Goal: Task Accomplishment & Management: Complete application form

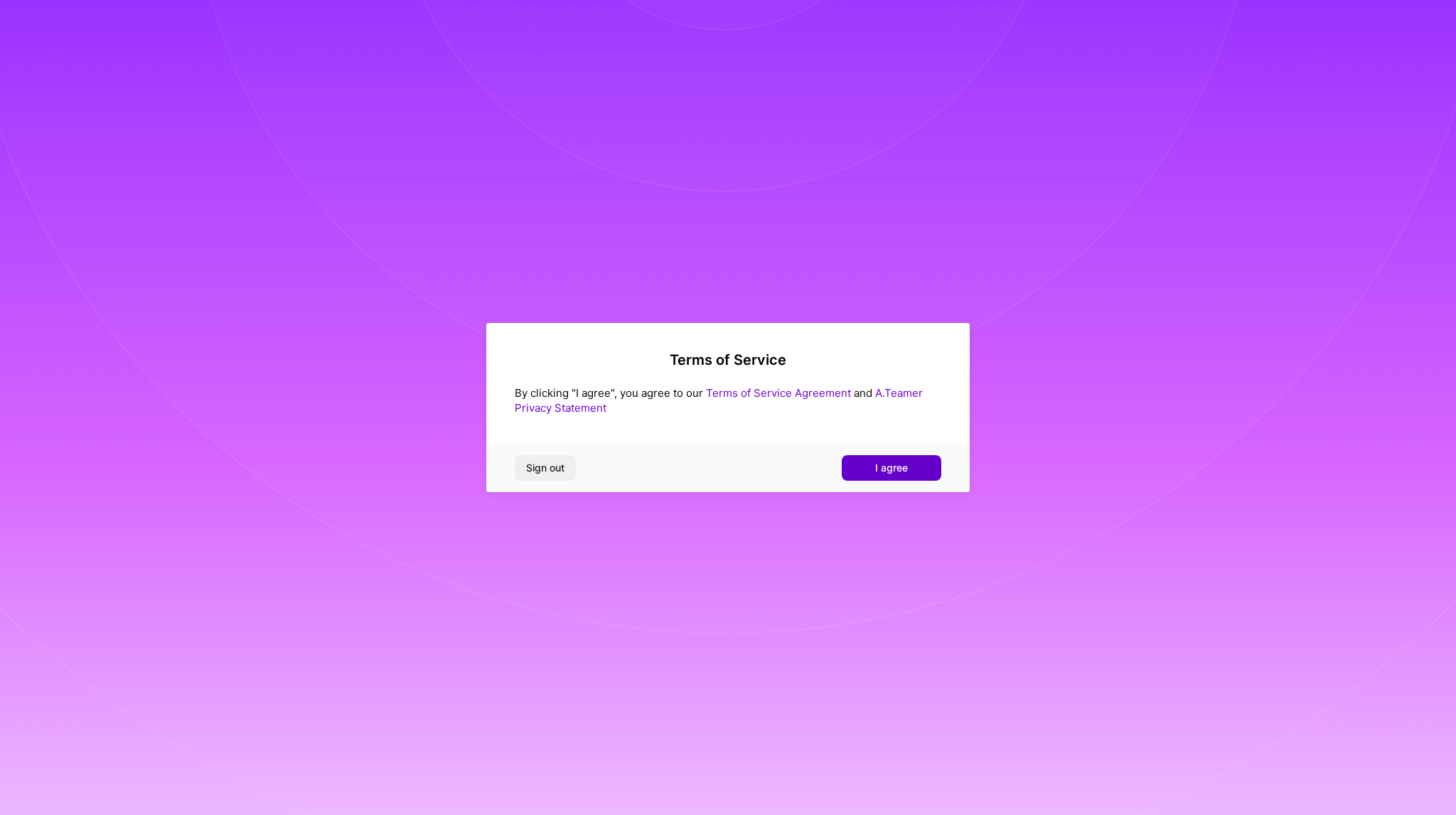
click at [908, 467] on button "I agree" at bounding box center [891, 467] width 100 height 26
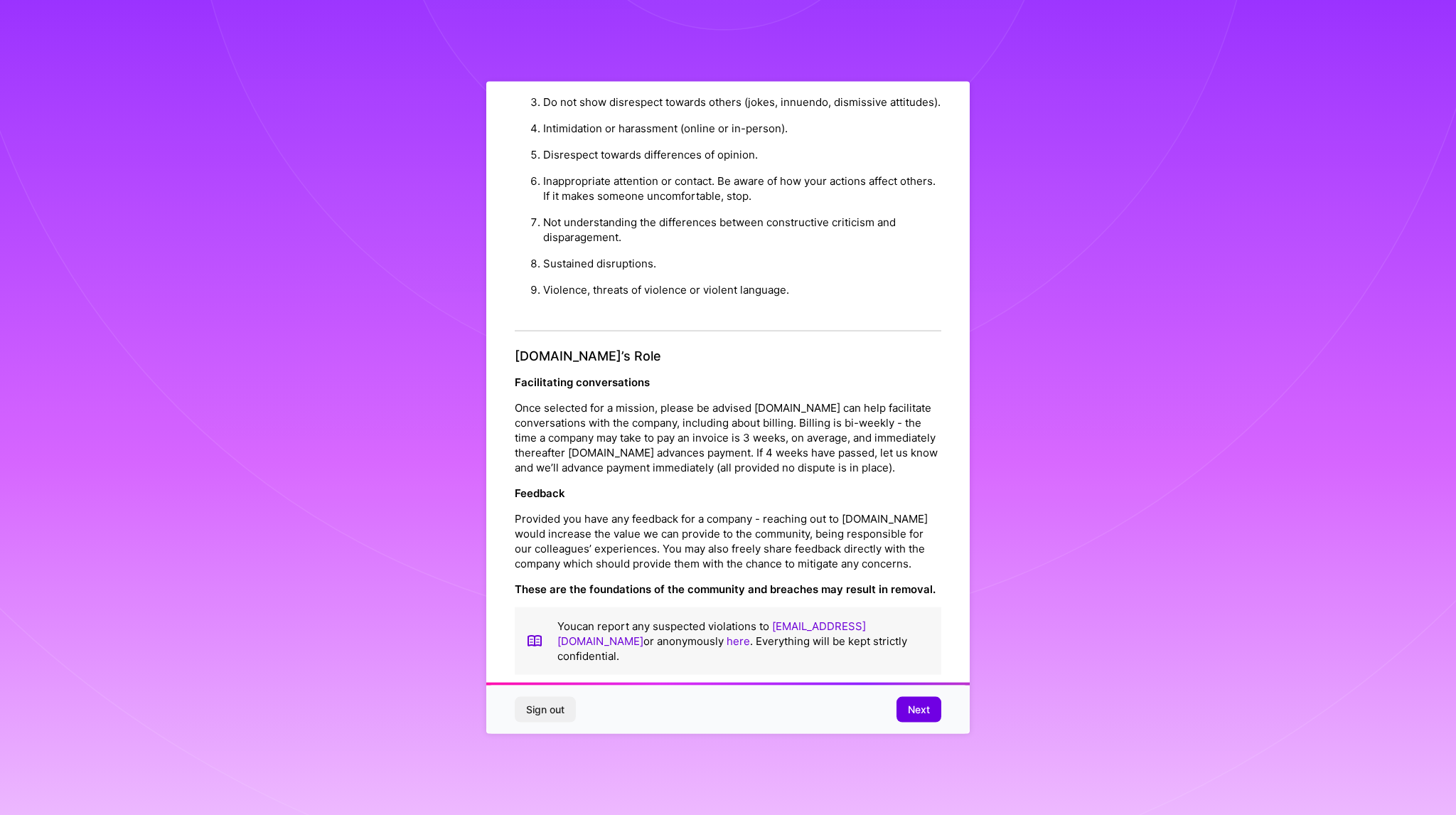
scroll to position [34, 0]
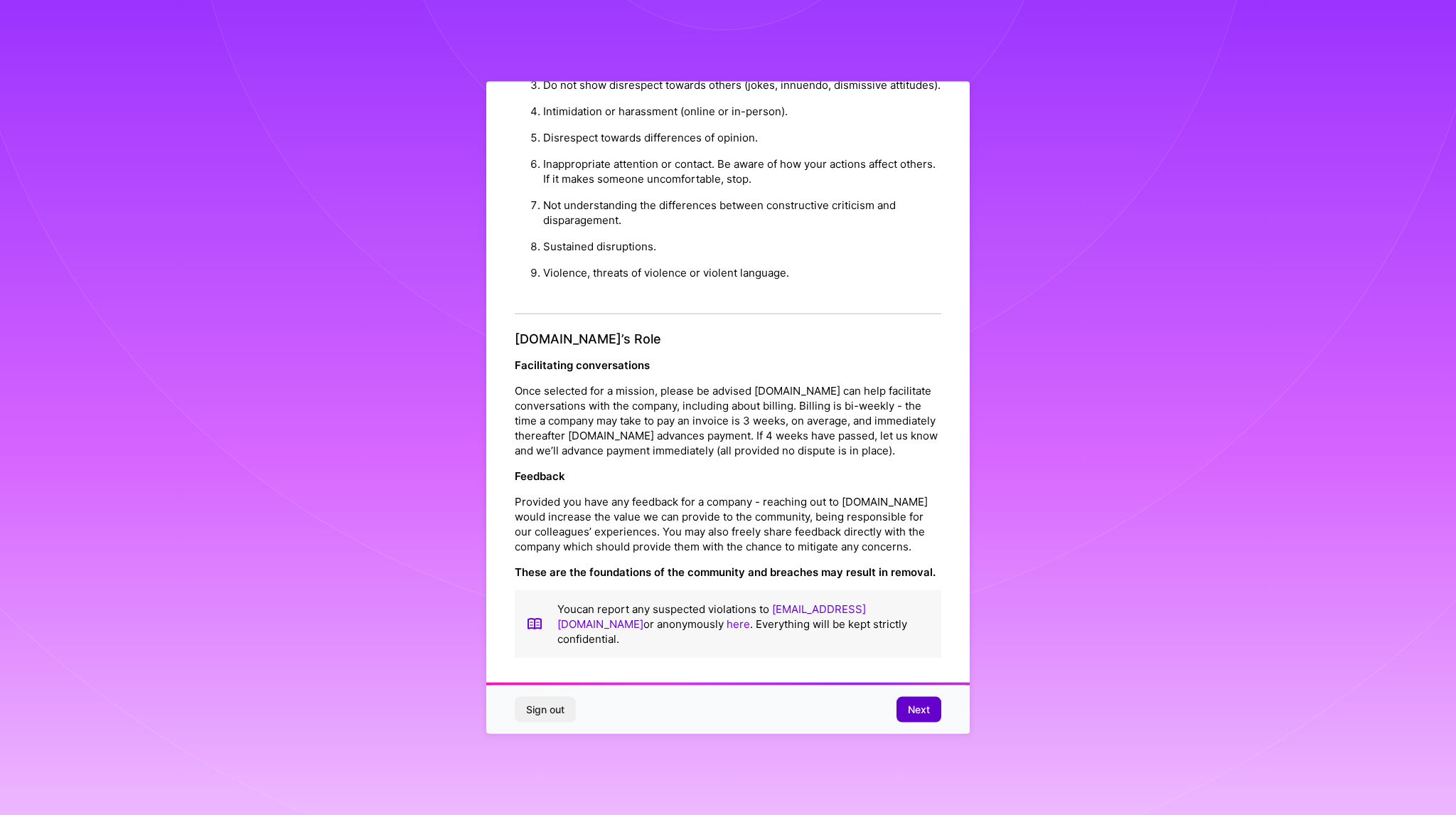
click at [918, 708] on span "Next" at bounding box center [919, 708] width 22 height 14
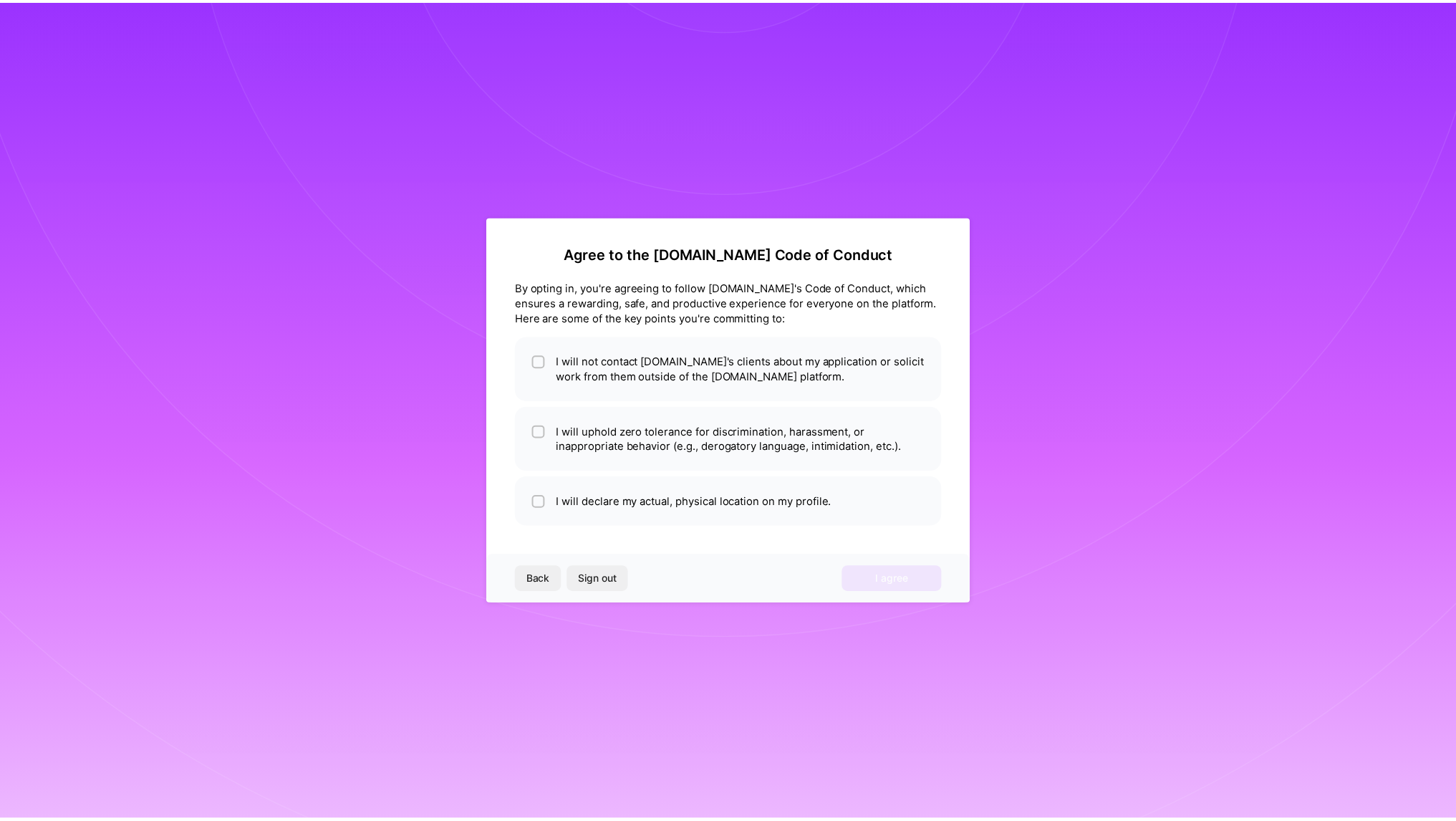
scroll to position [0, 0]
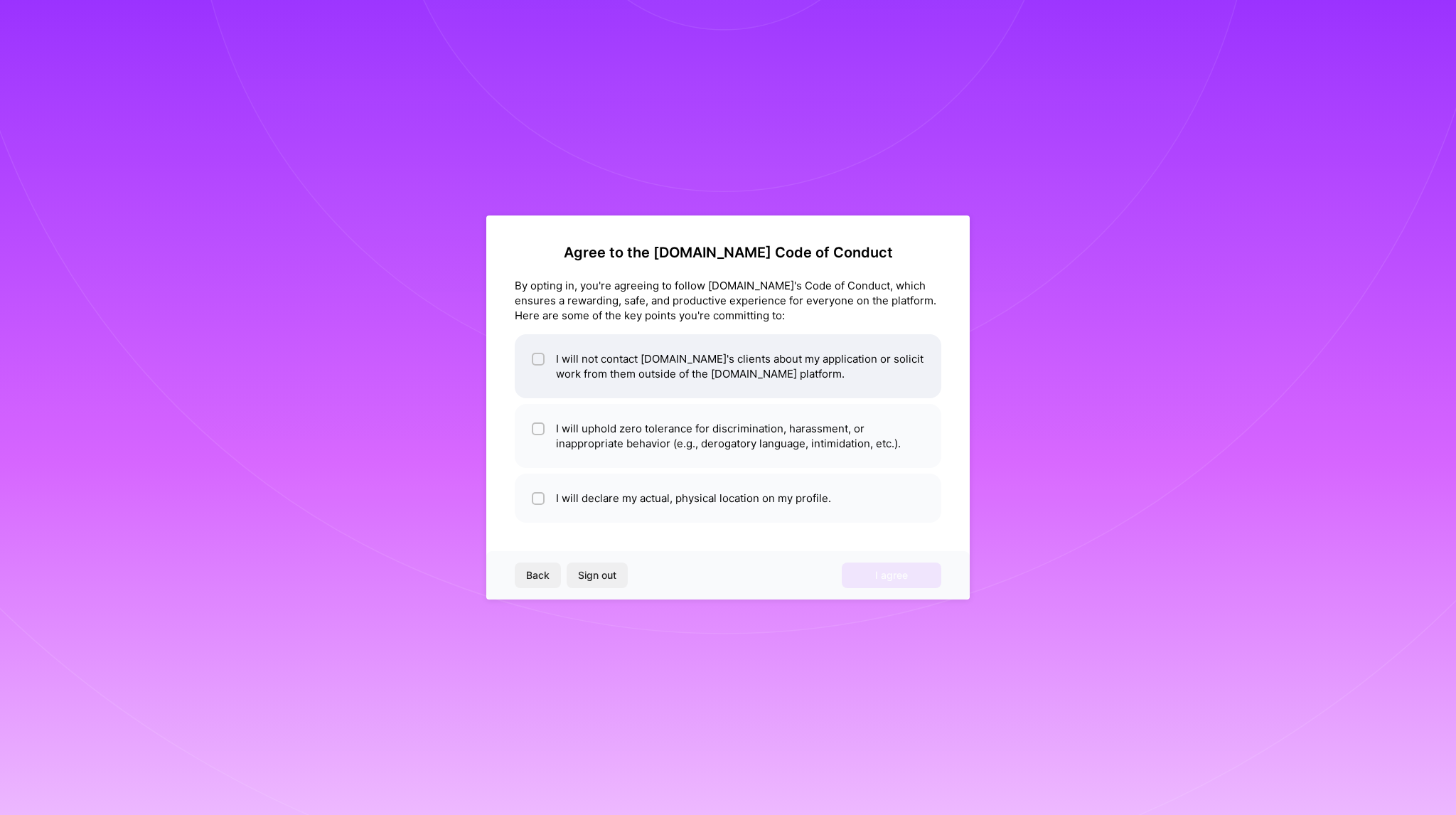
click at [549, 361] on li "I will not contact [DOMAIN_NAME]'s clients about my application or solicit work…" at bounding box center [727, 366] width 427 height 64
checkbox input "true"
click at [547, 433] on li "I will uphold zero tolerance for discrimination, harassment, or inappropriate b…" at bounding box center [727, 435] width 427 height 64
checkbox input "true"
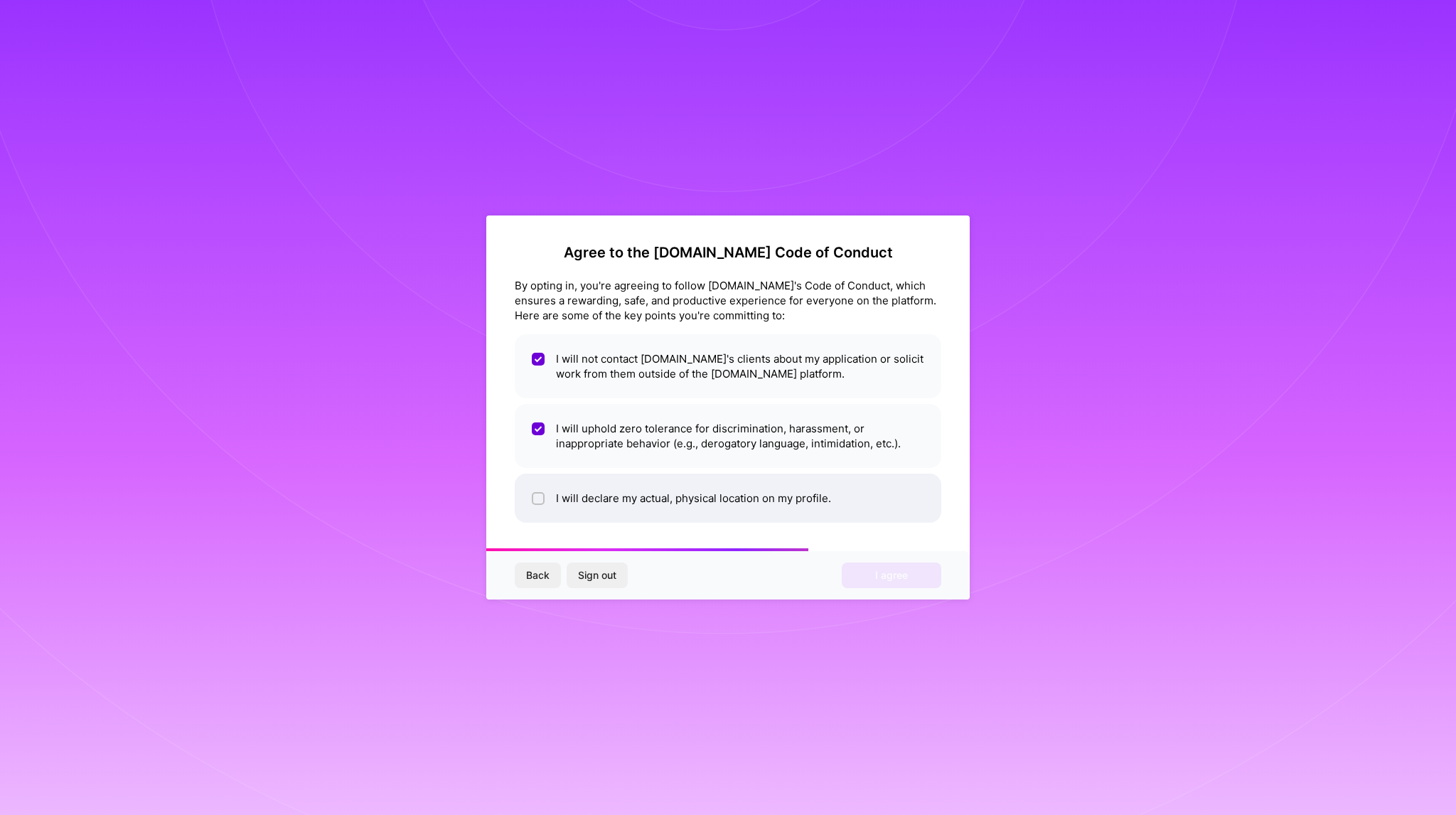
click at [543, 494] on input "checkbox" at bounding box center [540, 499] width 10 height 10
checkbox input "true"
click at [910, 570] on button "I agree" at bounding box center [891, 575] width 100 height 26
